Goal: Complete application form

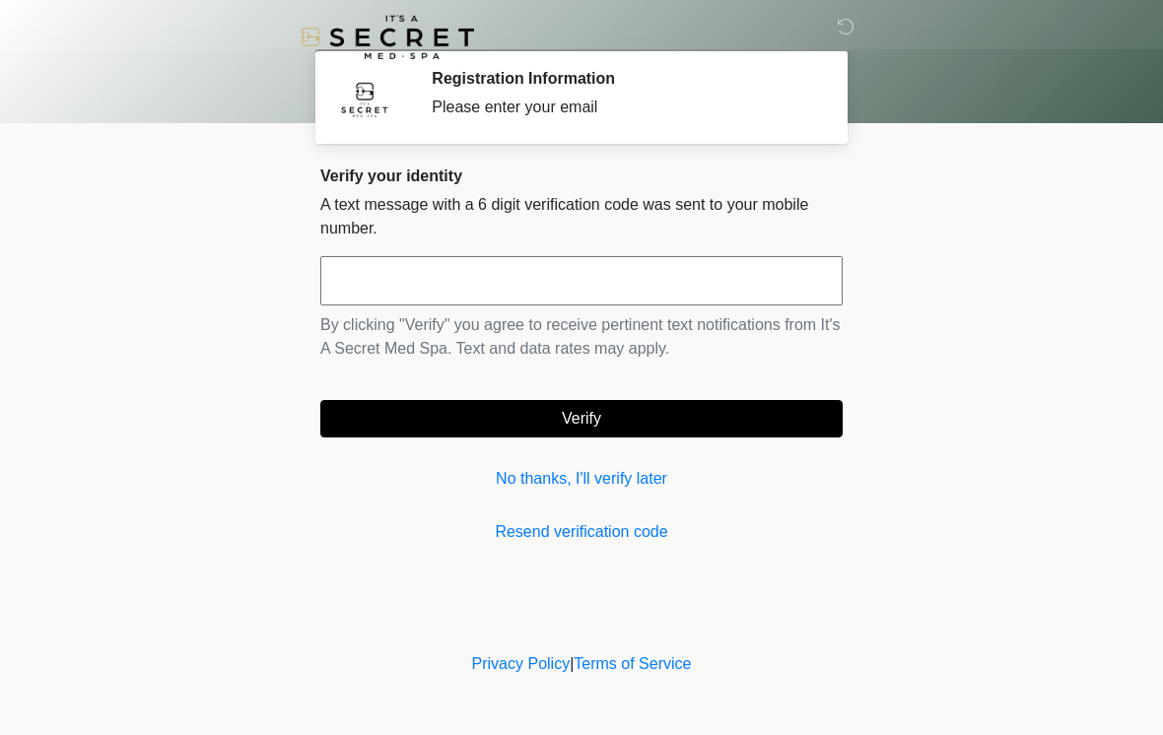
click at [574, 269] on input "text" at bounding box center [581, 280] width 522 height 49
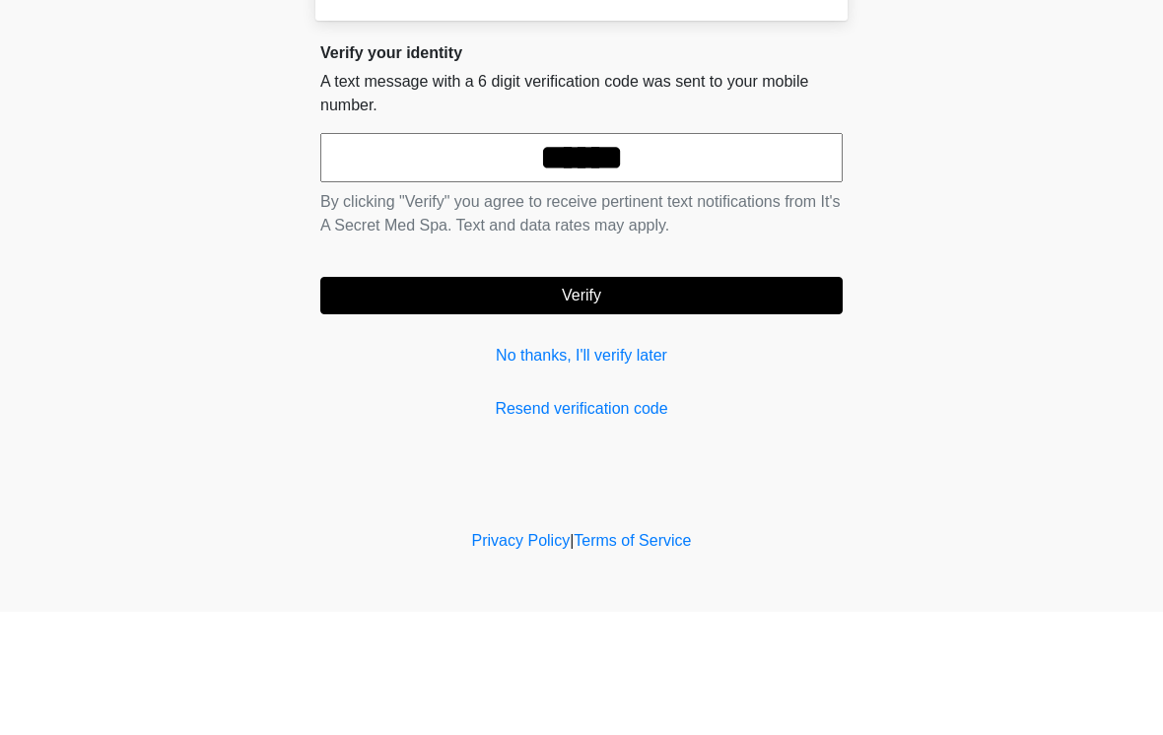
type input "******"
click at [748, 400] on button "Verify" at bounding box center [581, 418] width 522 height 37
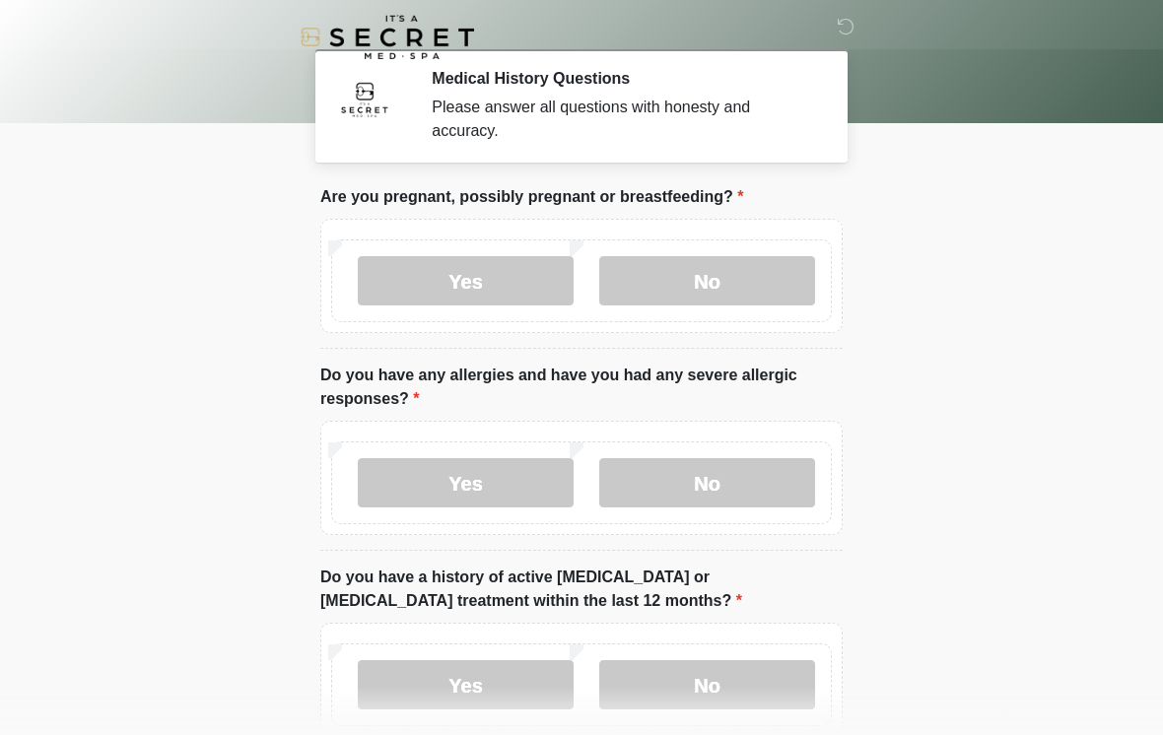
click at [768, 290] on label "No" at bounding box center [707, 280] width 216 height 49
click at [756, 479] on label "No" at bounding box center [707, 482] width 216 height 49
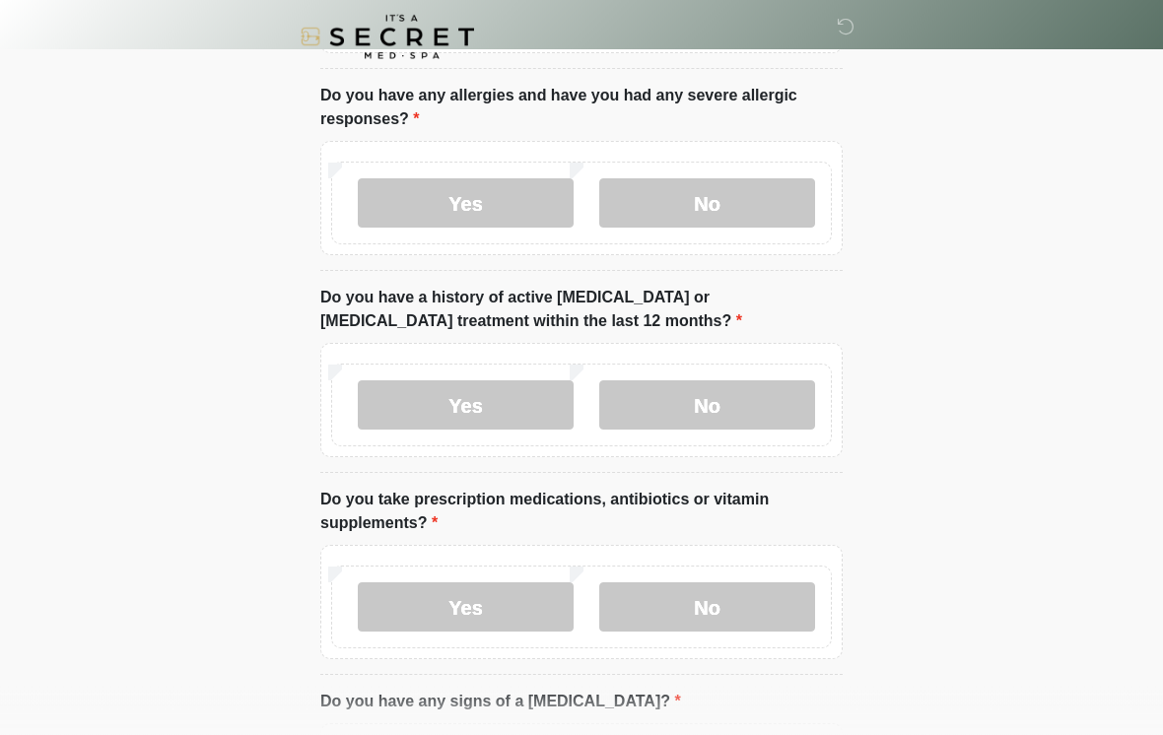
scroll to position [280, 0]
click at [765, 416] on label "No" at bounding box center [707, 404] width 216 height 49
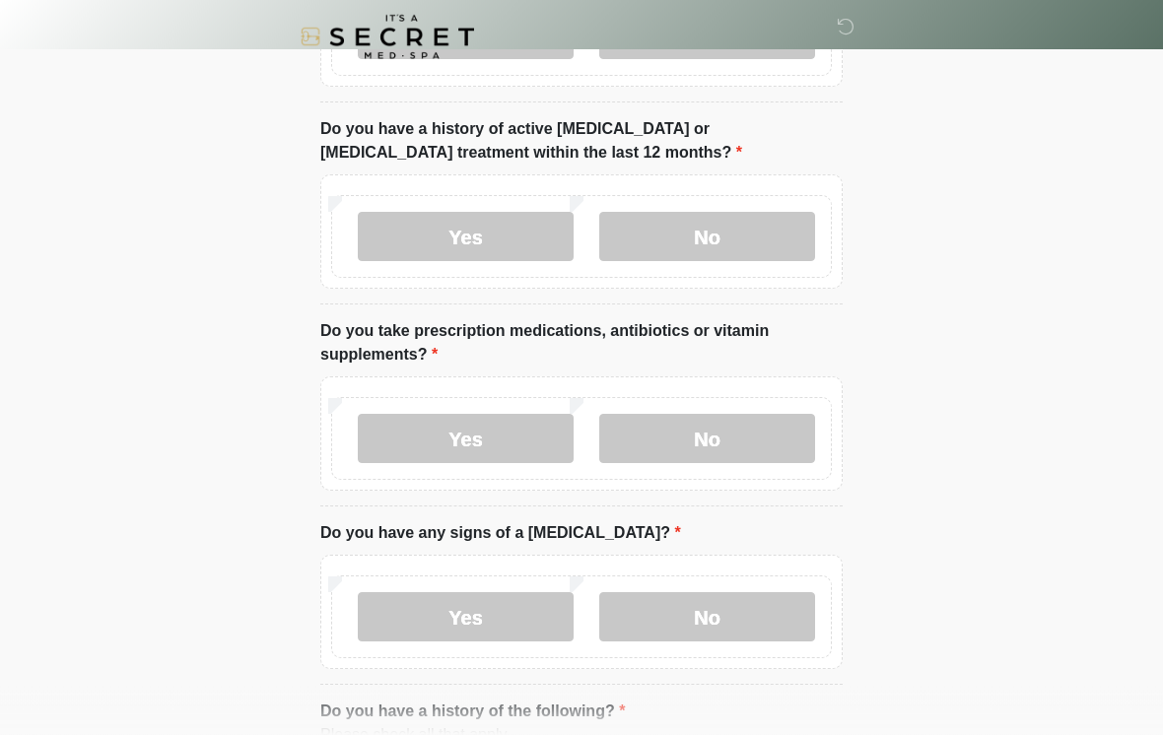
scroll to position [454, 0]
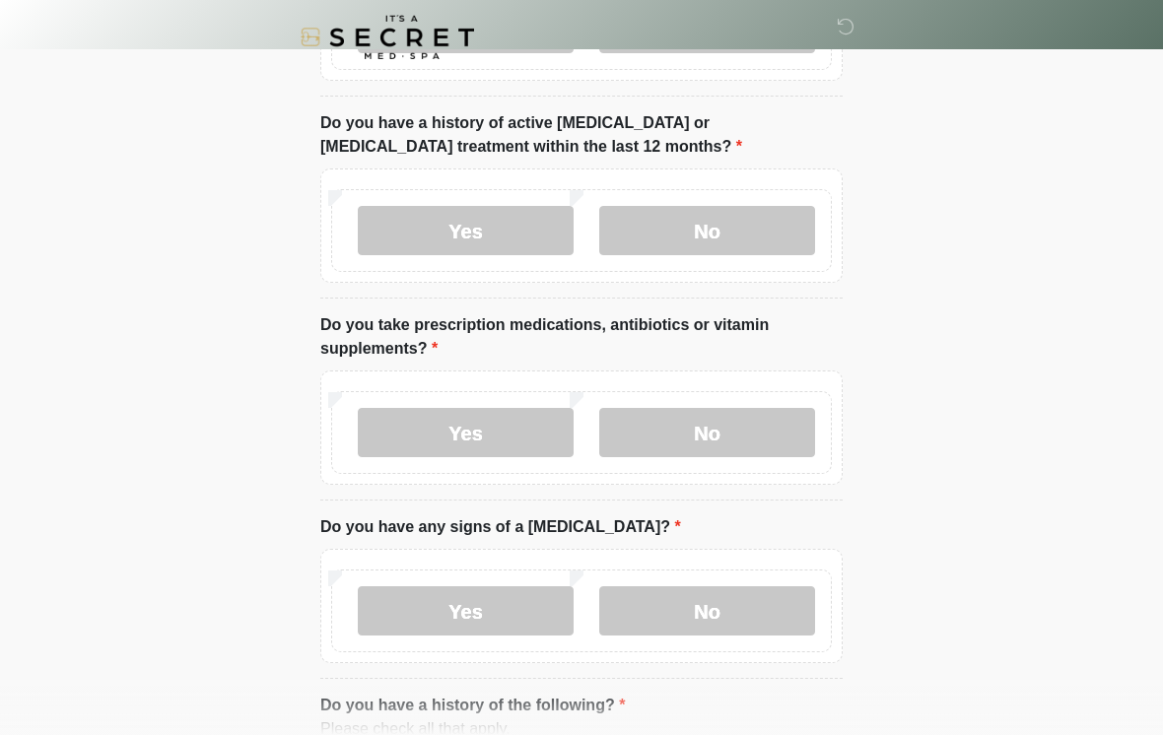
click at [749, 425] on label "No" at bounding box center [707, 432] width 216 height 49
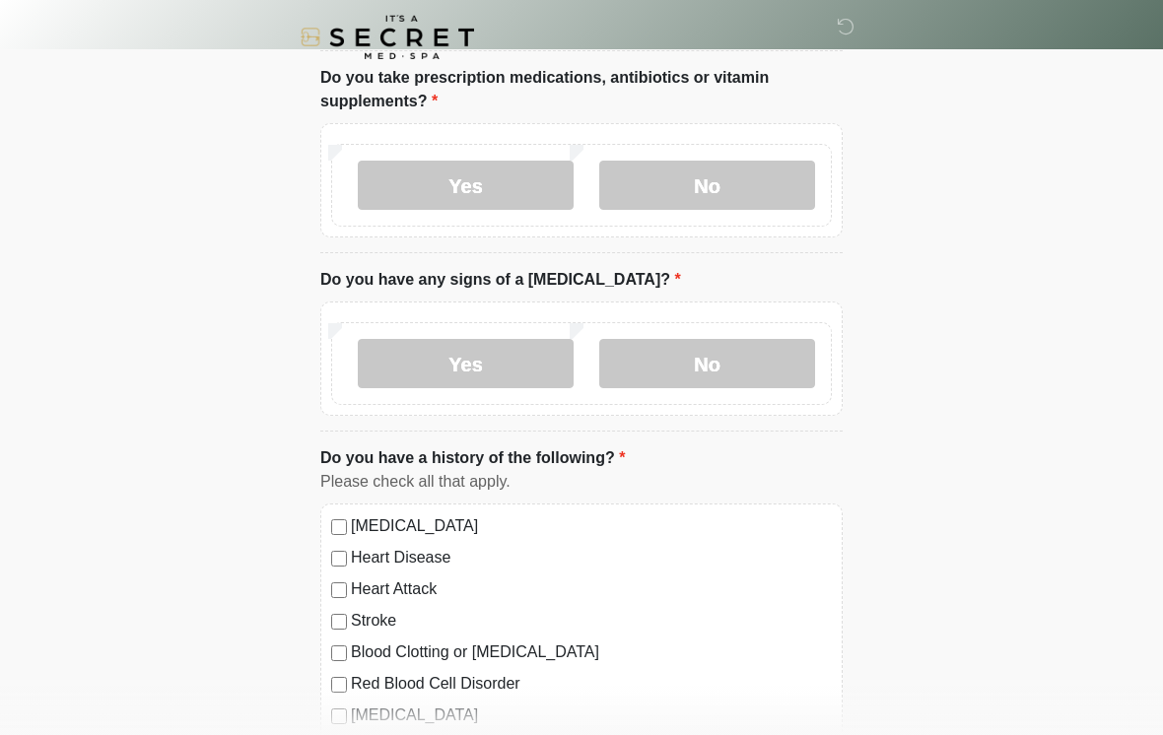
scroll to position [700, 0]
click at [761, 353] on label "No" at bounding box center [707, 364] width 216 height 49
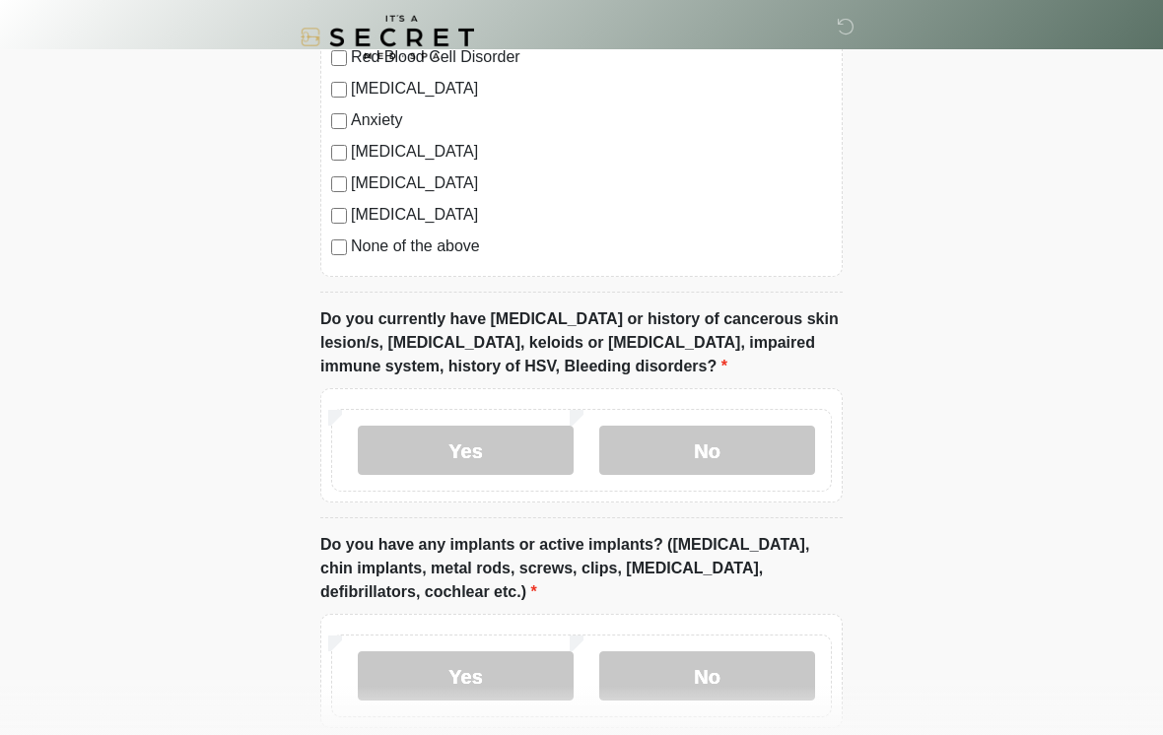
scroll to position [1329, 0]
click at [744, 447] on label "No" at bounding box center [707, 449] width 216 height 49
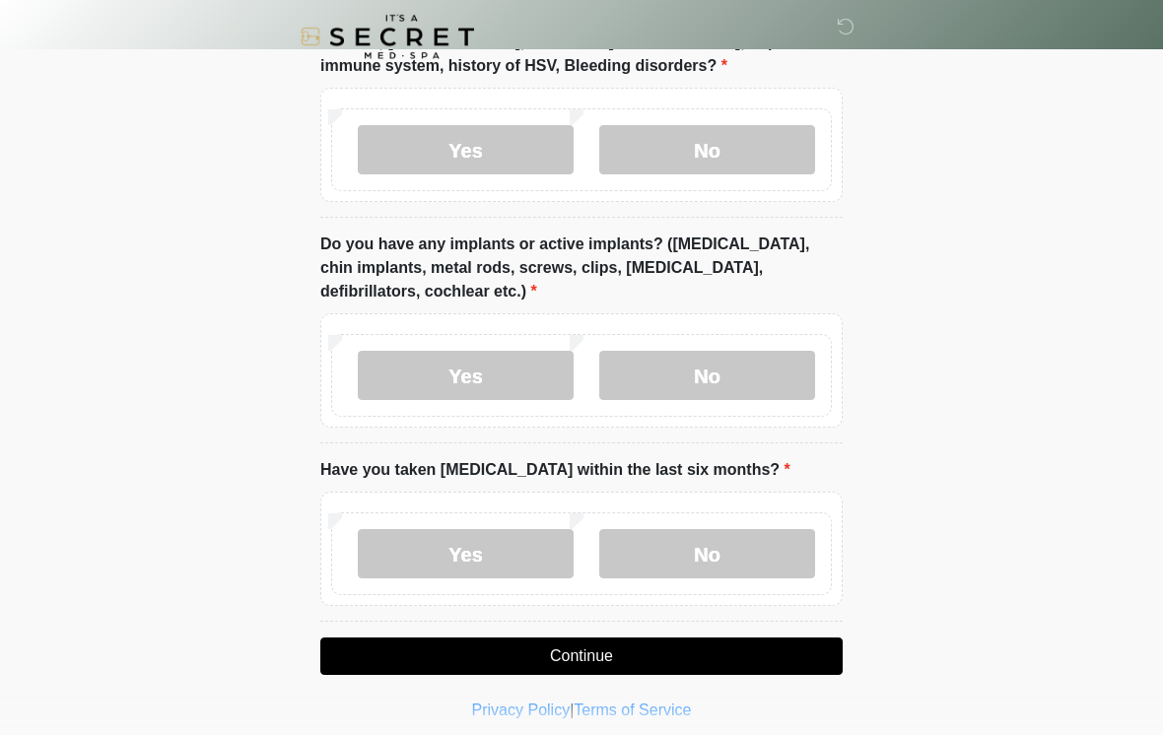
scroll to position [1631, 0]
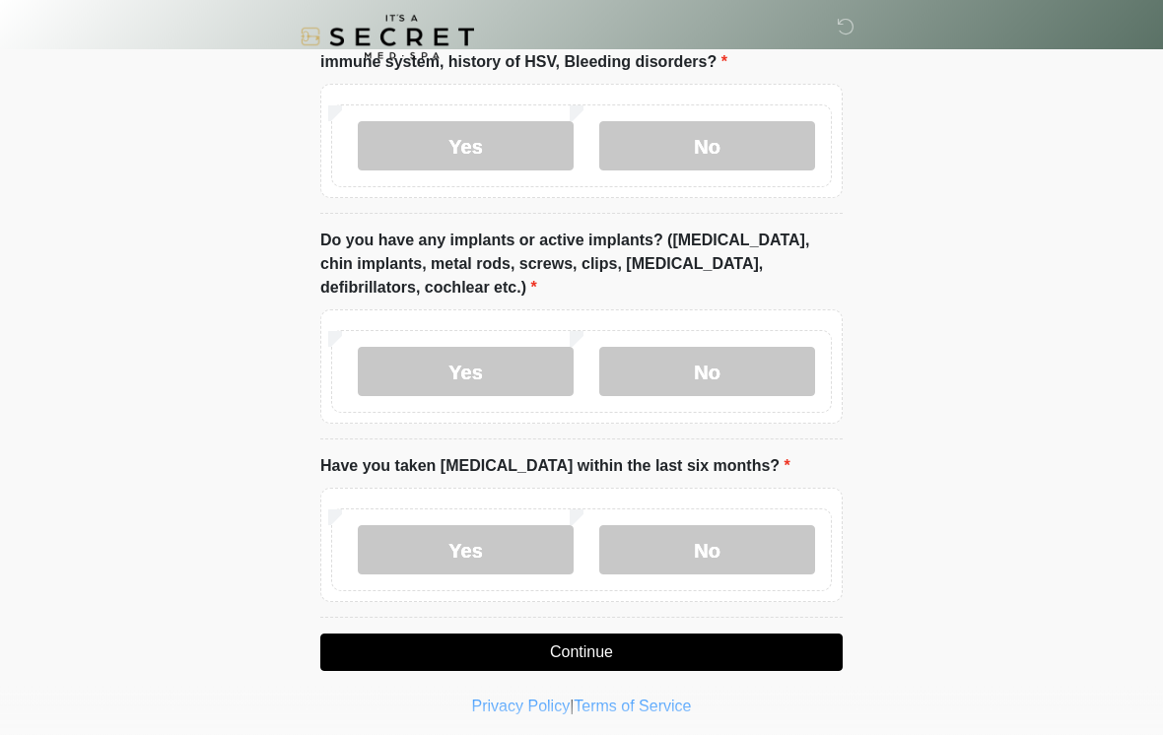
click at [780, 373] on label "No" at bounding box center [707, 372] width 216 height 49
click at [764, 529] on label "No" at bounding box center [707, 549] width 216 height 49
click at [719, 645] on button "Continue" at bounding box center [581, 651] width 522 height 37
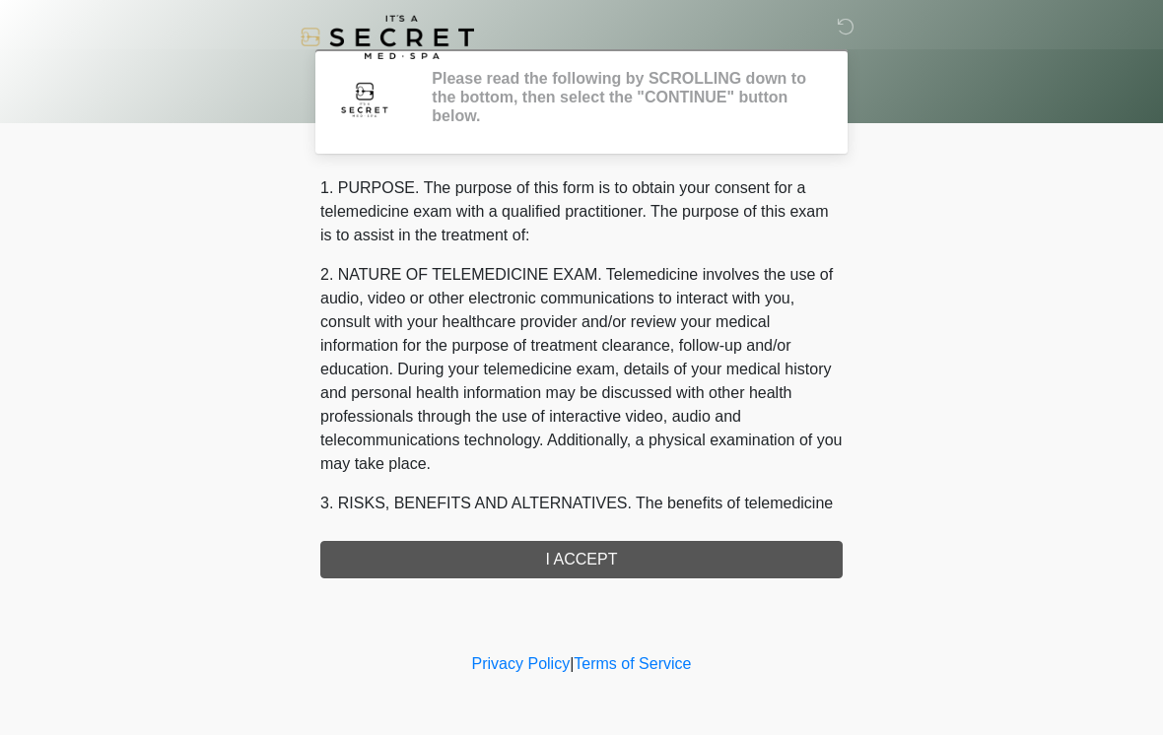
scroll to position [0, 0]
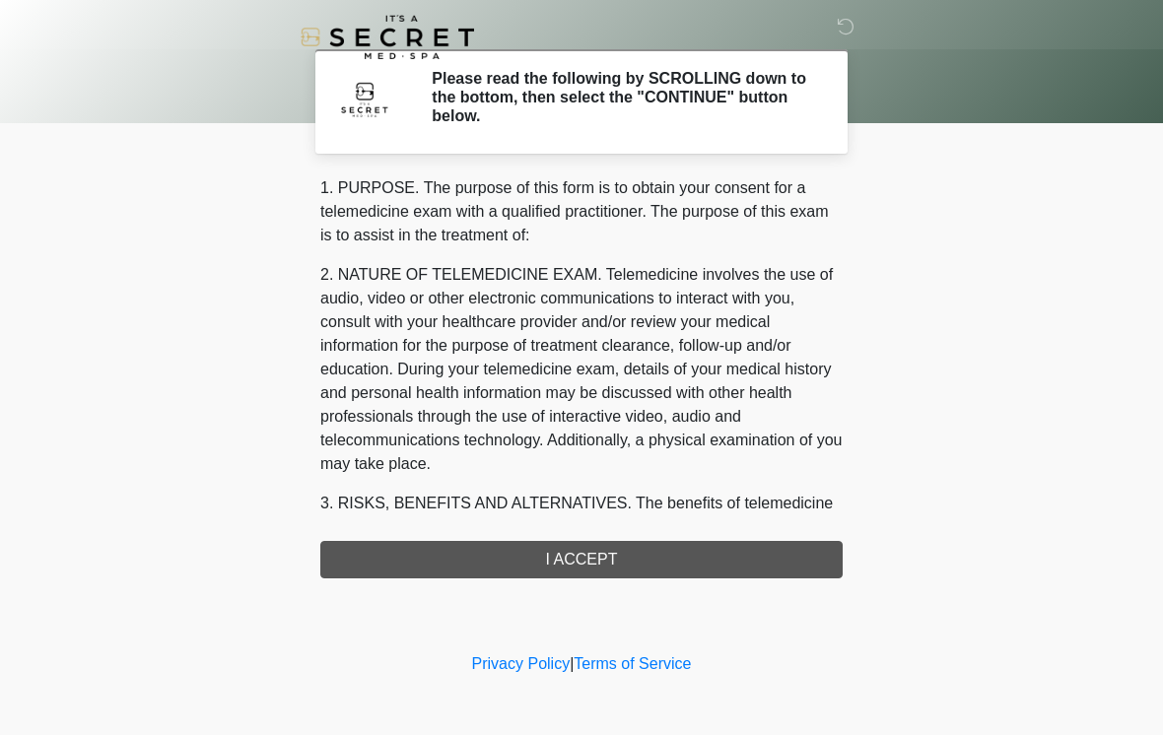
click at [582, 539] on div "1. PURPOSE. The purpose of this form is to obtain your consent for a telemedici…" at bounding box center [581, 377] width 522 height 402
click at [660, 550] on div "1. PURPOSE. The purpose of this form is to obtain your consent for a telemedici…" at bounding box center [581, 377] width 522 height 402
click at [648, 549] on div "1. PURPOSE. The purpose of this form is to obtain your consent for a telemedici…" at bounding box center [581, 377] width 522 height 402
click at [670, 548] on div "1. PURPOSE. The purpose of this form is to obtain your consent for a telemedici…" at bounding box center [581, 377] width 522 height 402
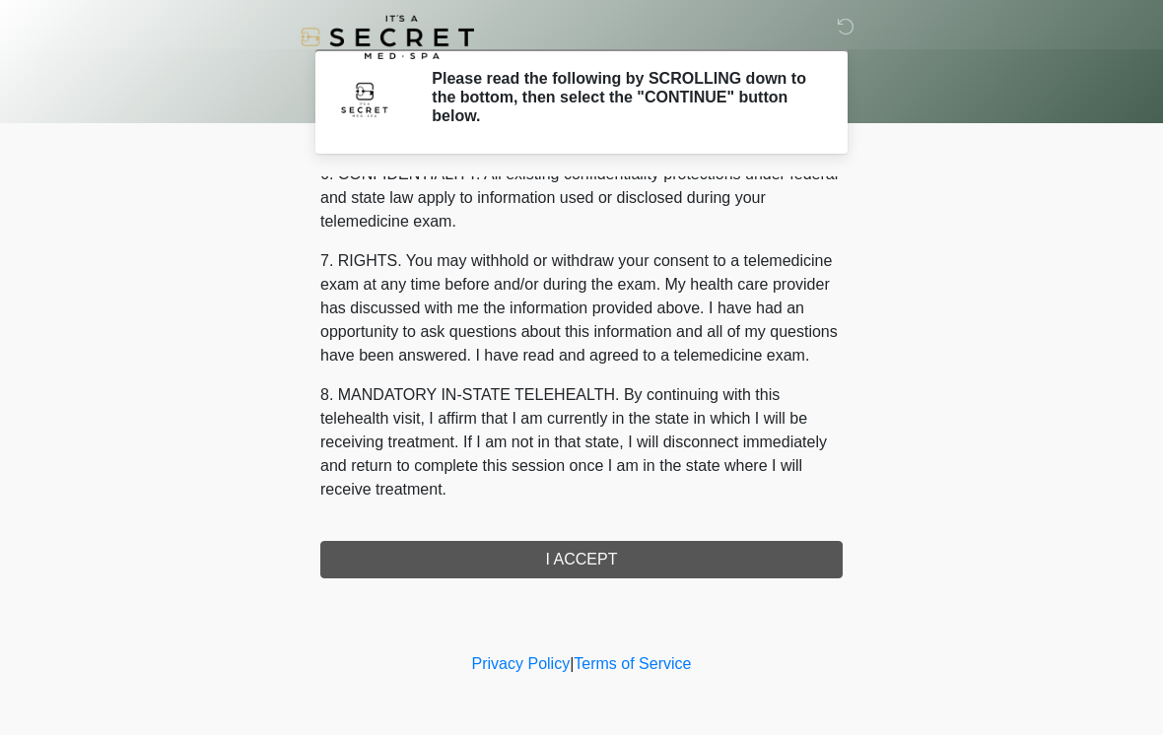
scroll to position [802, 0]
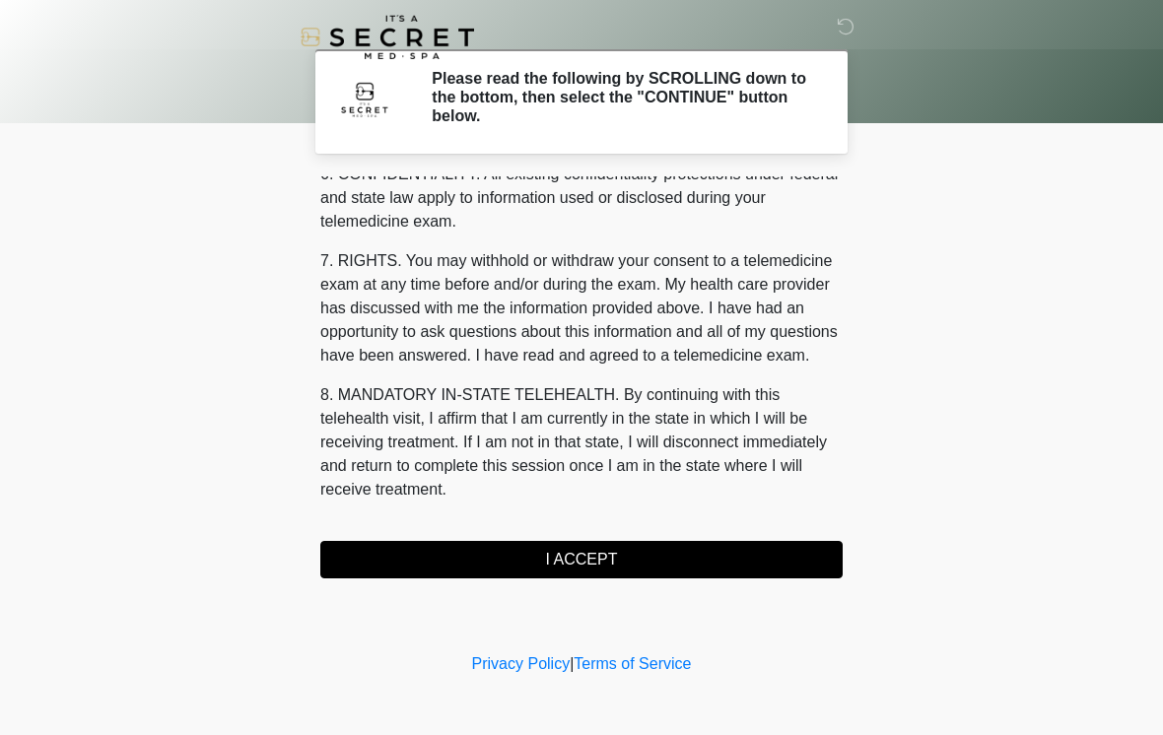
click at [581, 551] on button "I ACCEPT" at bounding box center [581, 559] width 522 height 37
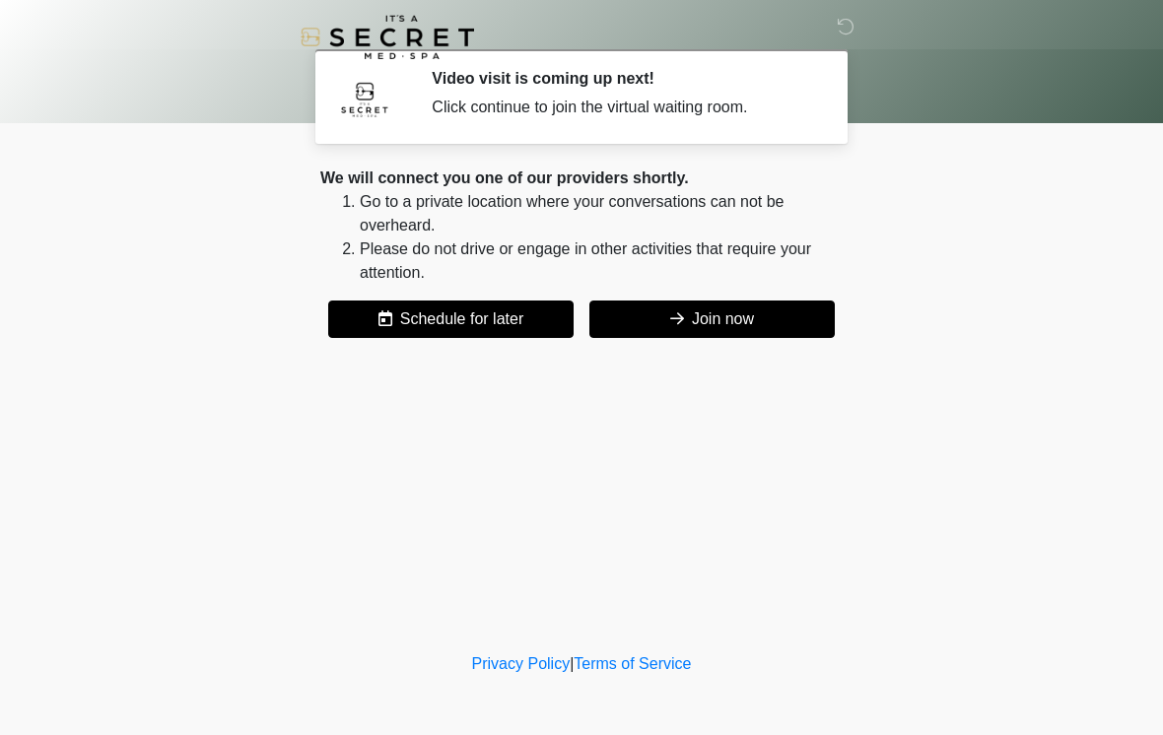
click at [755, 315] on button "Join now" at bounding box center [711, 318] width 245 height 37
click at [730, 325] on button "Join now" at bounding box center [711, 318] width 245 height 37
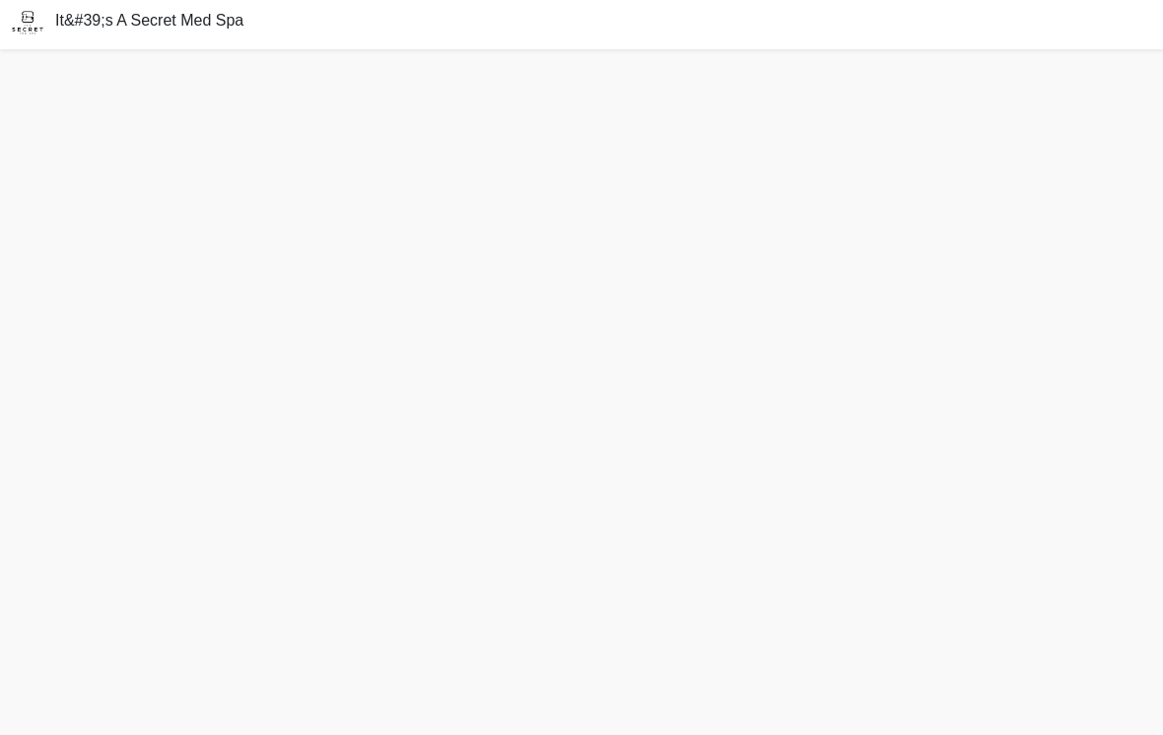
scroll to position [36, 0]
